Goal: Task Accomplishment & Management: Use online tool/utility

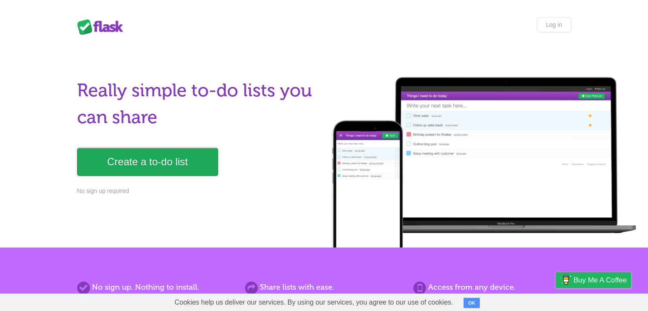
click at [165, 163] on link "Create a to-do list" at bounding box center [147, 162] width 141 height 28
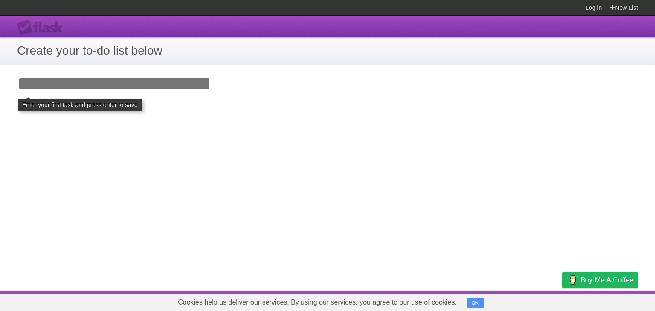
click at [106, 78] on input "Add your first task" at bounding box center [327, 83] width 655 height 39
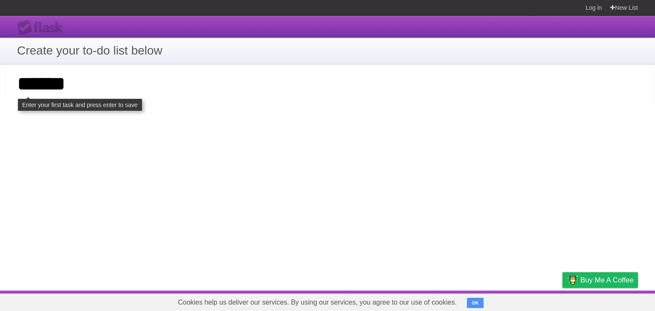
type input "******"
click input "**********" at bounding box center [0, 0] width 0 height 0
